Goal: Information Seeking & Learning: Compare options

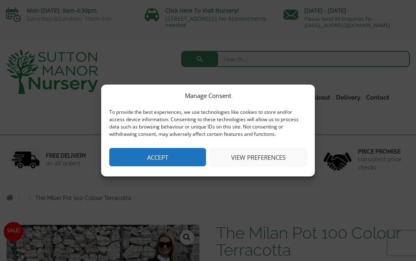
click at [171, 161] on button "Accept" at bounding box center [157, 157] width 97 height 18
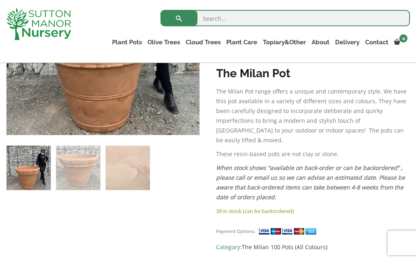
scroll to position [252, 0]
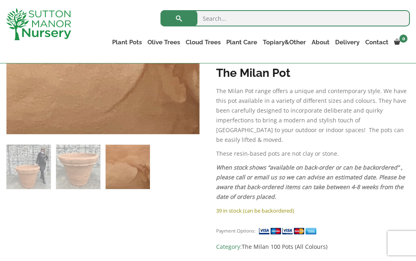
click at [364, 206] on div "The Milan Pot 100 Colour Terracotta £ 474.95 Original price was: £474.95. £ 364…" at bounding box center [313, 96] width 194 height 310
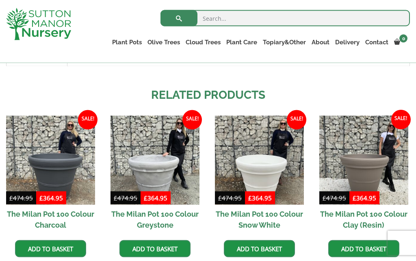
scroll to position [507, 0]
click at [156, 178] on img at bounding box center [155, 159] width 89 height 89
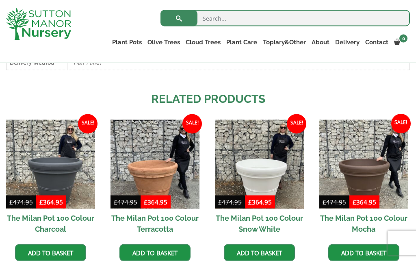
scroll to position [503, 0]
click at [172, 177] on img at bounding box center [155, 163] width 89 height 89
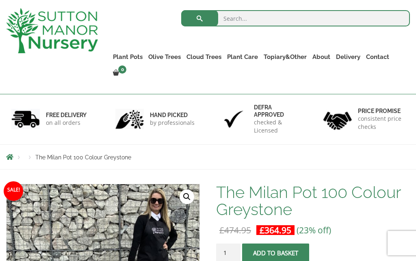
scroll to position [33, 0]
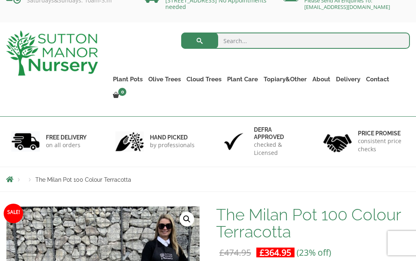
scroll to position [18, 0]
